Goal: Information Seeking & Learning: Learn about a topic

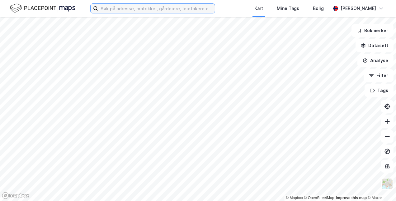
click at [118, 9] on input at bounding box center [156, 8] width 117 height 9
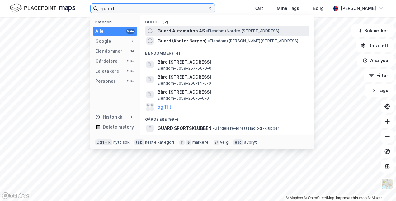
type input "guard"
click at [241, 31] on span "• Eiendom • [STREET_ADDRESS]" at bounding box center [242, 30] width 73 height 5
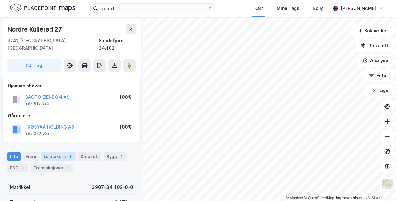
click at [57, 152] on div "Leietakere 1" at bounding box center [58, 156] width 35 height 9
